Goal: Task Accomplishment & Management: Manage account settings

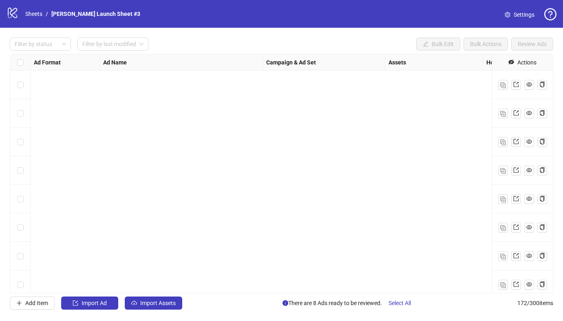
scroll to position [4686, 0]
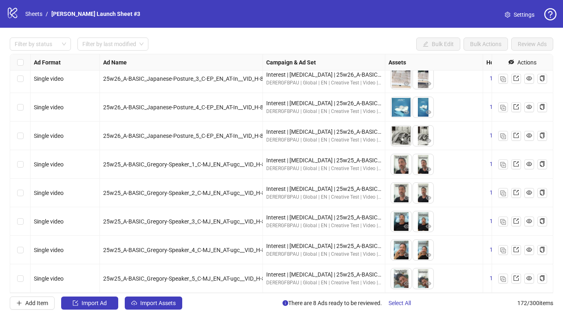
click at [3, 12] on div "logo/logo-mobile Sheets / Derila Ergo Launch Sheet #3 Settings" at bounding box center [281, 14] width 563 height 28
click at [9, 12] on icon "logo/logo-mobile" at bounding box center [13, 13] width 12 height 12
click at [81, 12] on link "[PERSON_NAME] Launch Sheet #3" at bounding box center [96, 13] width 92 height 9
click at [30, 14] on link "Sheets" at bounding box center [34, 13] width 20 height 9
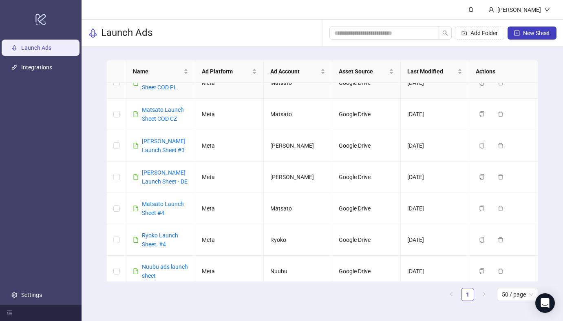
scroll to position [331, 0]
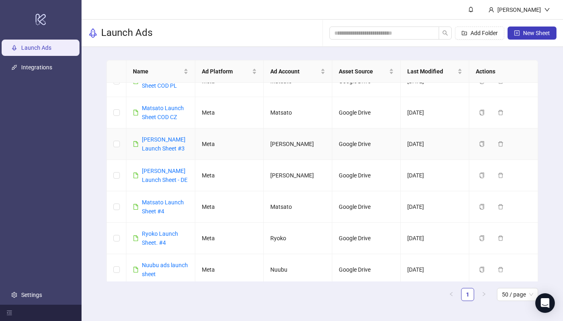
click at [168, 143] on div "[PERSON_NAME] Launch Sheet #3" at bounding box center [165, 144] width 46 height 18
click at [39, 292] on link "Settings" at bounding box center [31, 295] width 21 height 7
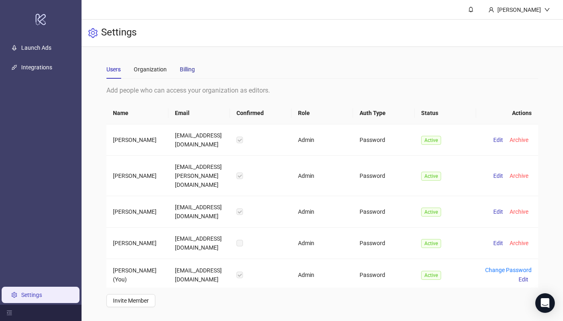
click at [191, 68] on div "Billing" at bounding box center [187, 69] width 15 height 9
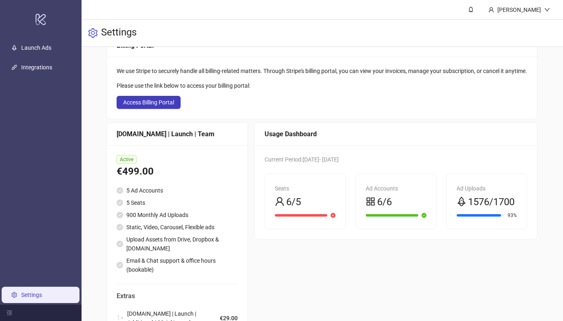
scroll to position [50, 0]
